Goal: Navigation & Orientation: Find specific page/section

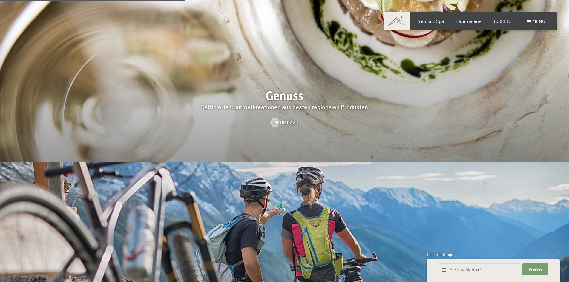
scroll to position [1224, 0]
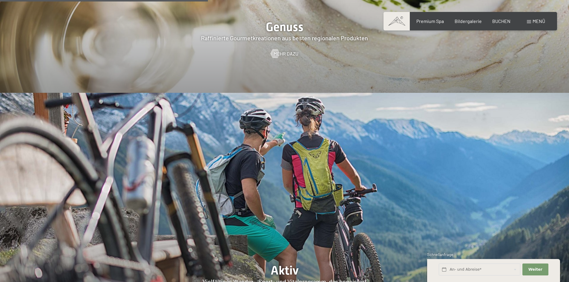
click at [533, 24] on div "Buchen Anfragen Premium Spa Bildergalerie BUCHEN Menü DE IT EN Gutschein Bilder…" at bounding box center [470, 21] width 150 height 7
click at [534, 21] on span "Menü" at bounding box center [538, 21] width 13 height 6
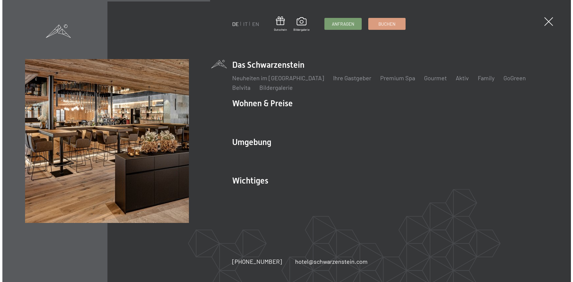
scroll to position [1228, 0]
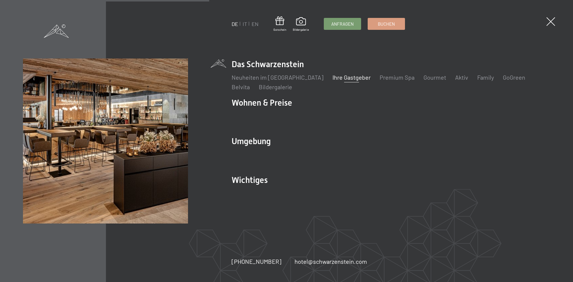
click at [333, 76] on link "Ihre Gastgeber" at bounding box center [352, 77] width 38 height 7
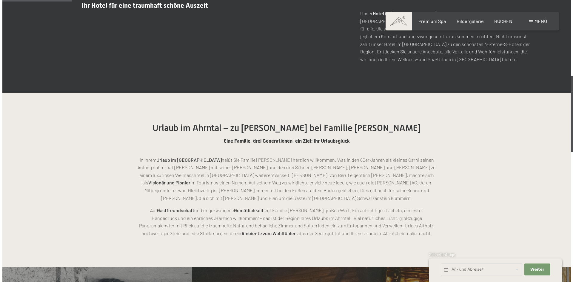
scroll to position [267, 0]
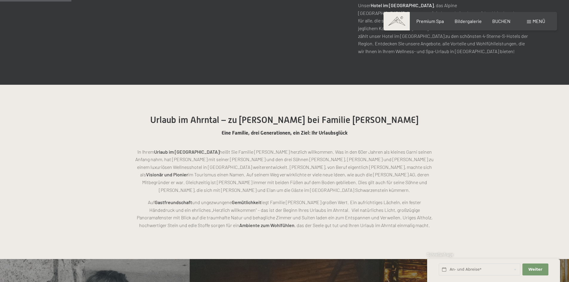
click at [535, 23] on span "Menü" at bounding box center [538, 21] width 13 height 6
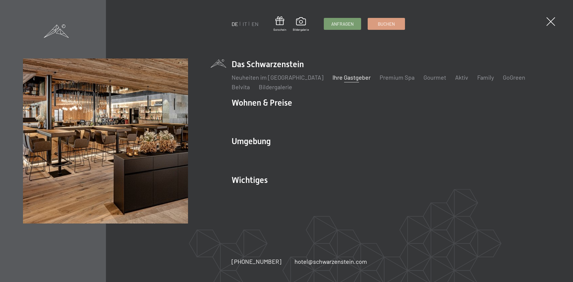
click at [335, 77] on link "Ihre Gastgeber" at bounding box center [352, 77] width 38 height 7
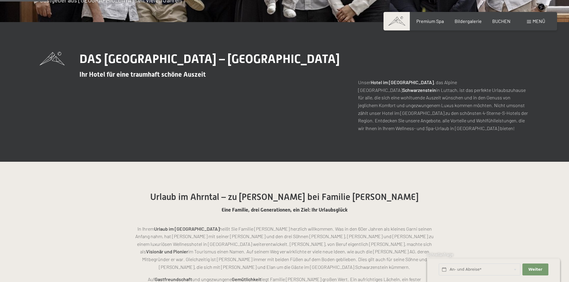
scroll to position [179, 0]
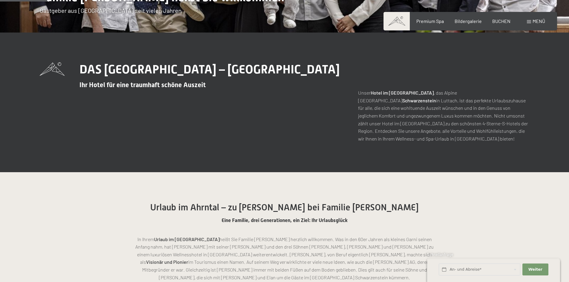
click at [428, 18] on div "Buchen Anfragen Premium Spa Bildergalerie BUCHEN Menü DE IT EN Gutschein Bilder…" at bounding box center [470, 21] width 150 height 7
click at [428, 19] on span "Premium Spa" at bounding box center [429, 20] width 27 height 6
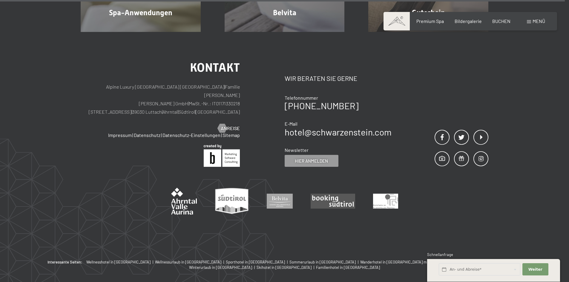
scroll to position [3755, 0]
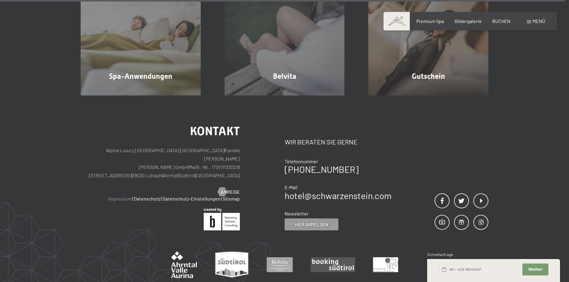
click at [124, 196] on link "Impressum" at bounding box center [120, 199] width 24 height 6
click at [118, 196] on link "Impressum" at bounding box center [120, 199] width 24 height 6
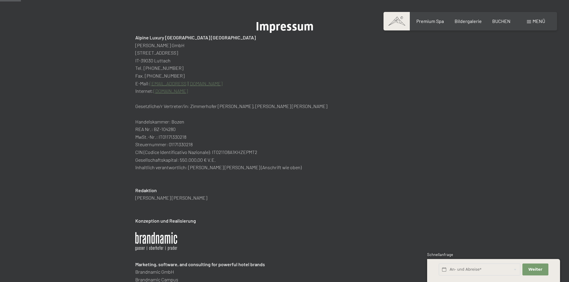
scroll to position [30, 0]
